Goal: Information Seeking & Learning: Find specific fact

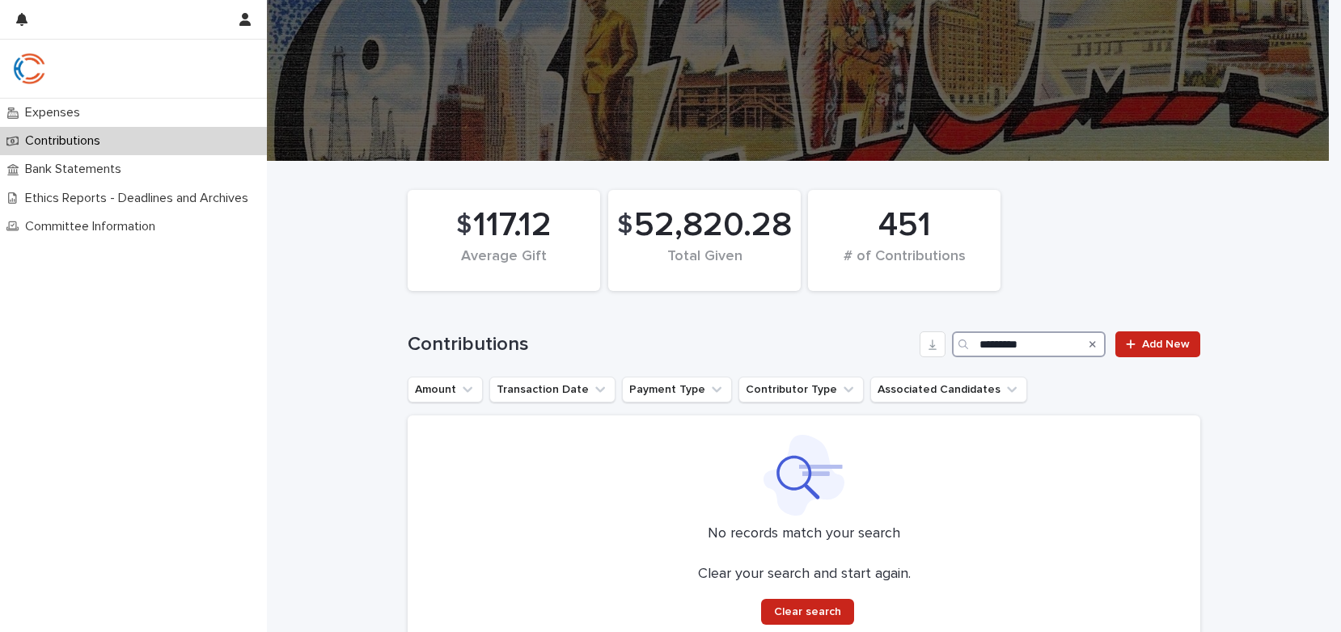
drag, startPoint x: 1032, startPoint y: 345, endPoint x: 863, endPoint y: 350, distance: 169.1
click at [863, 350] on div "Contributions ********* Add New" at bounding box center [804, 345] width 793 height 26
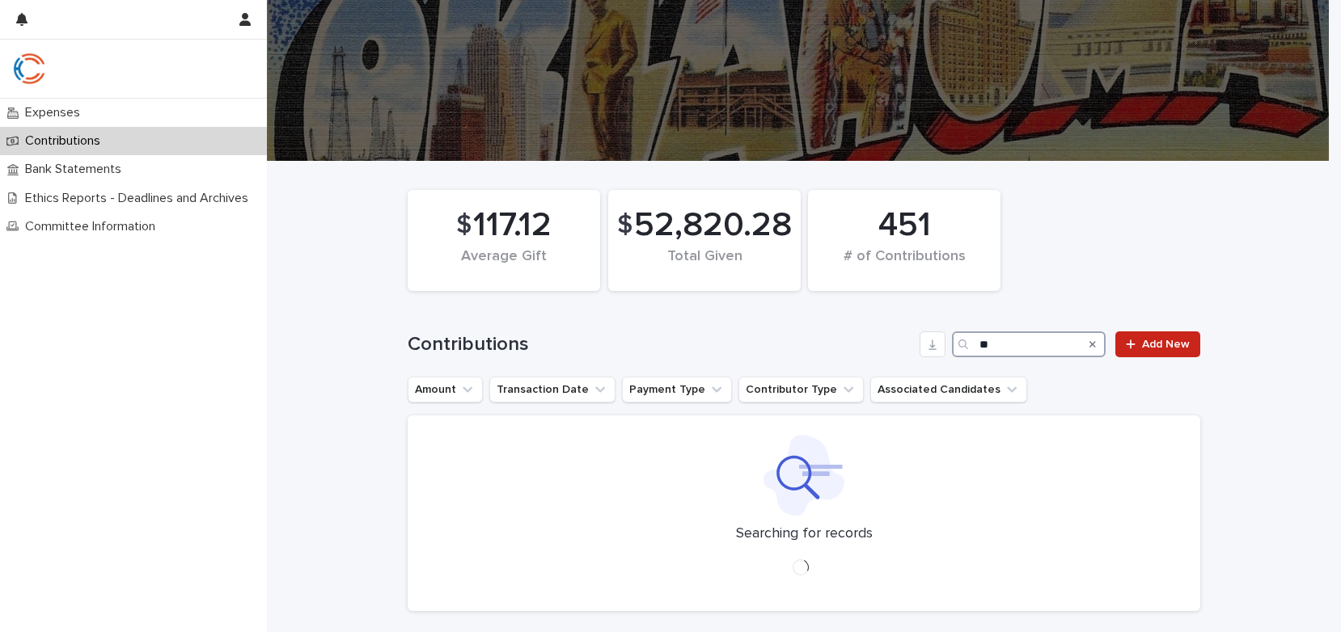
type input "*"
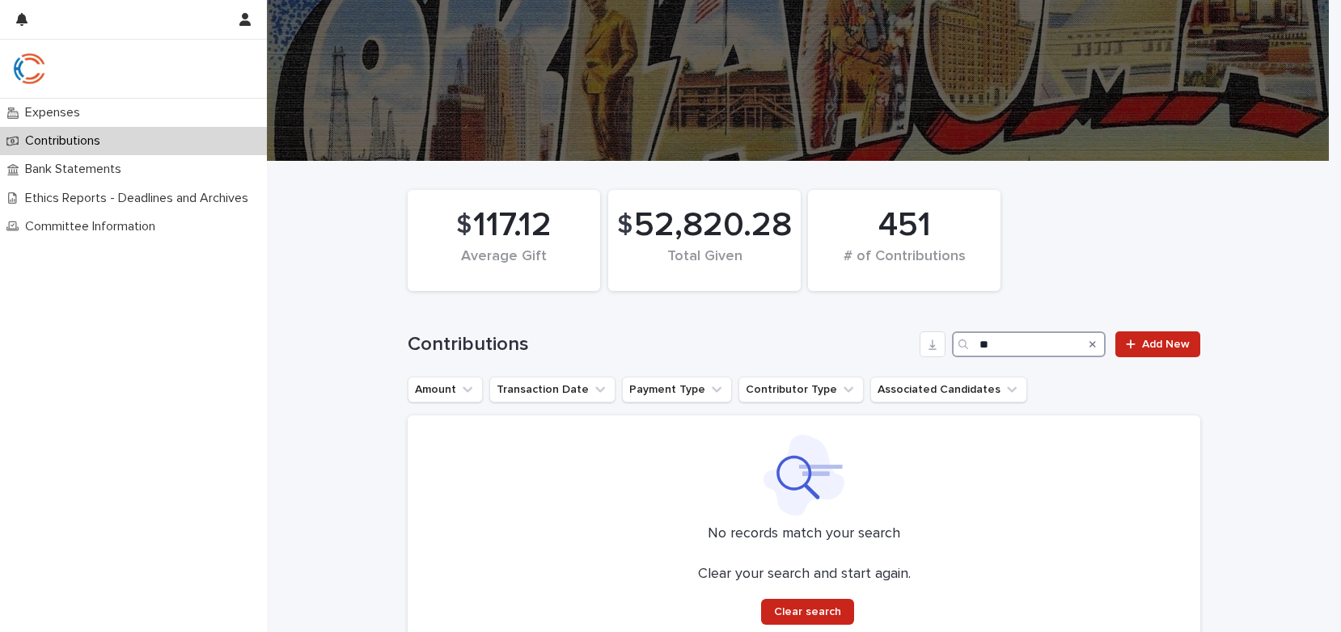
type input "*"
